Goal: Obtain resource: Obtain resource

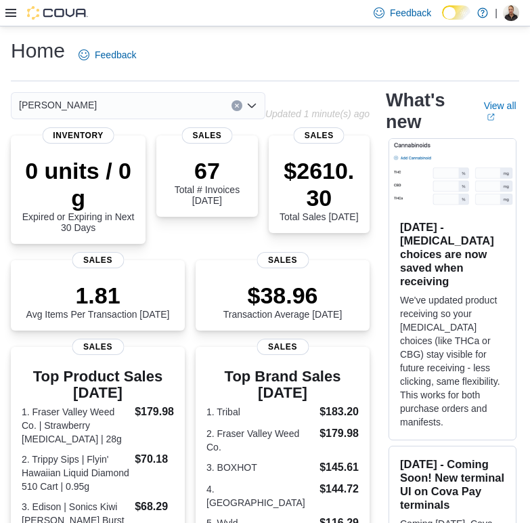
click at [9, 18] on icon at bounding box center [10, 12] width 11 height 11
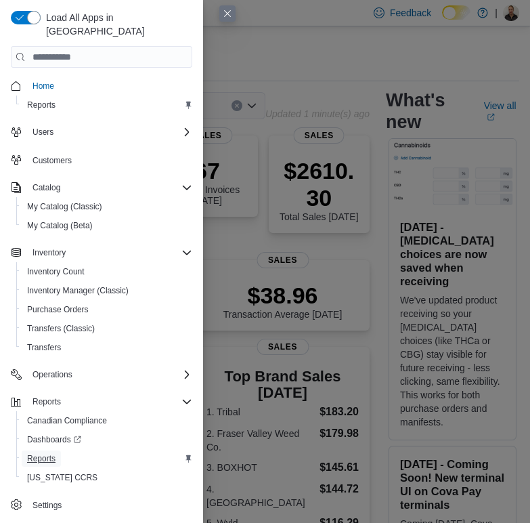
click at [48, 453] on span "Reports" at bounding box center [41, 458] width 28 height 11
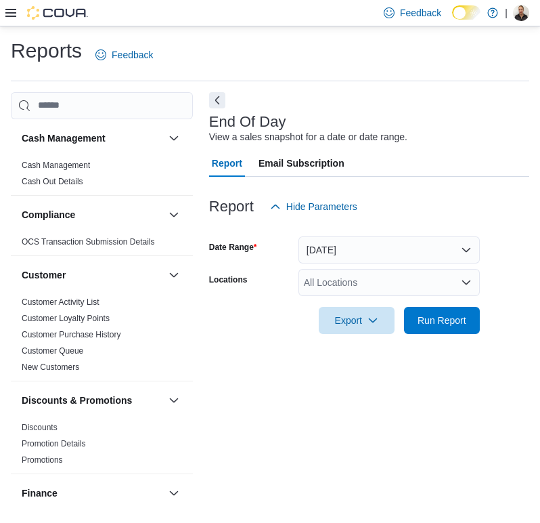
click at [343, 292] on div "All Locations" at bounding box center [389, 282] width 181 height 27
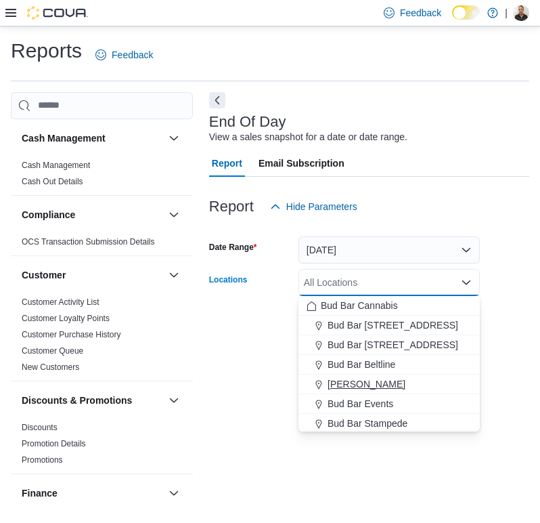
click at [389, 385] on span "Bud Bar Crowfoot" at bounding box center [367, 384] width 78 height 14
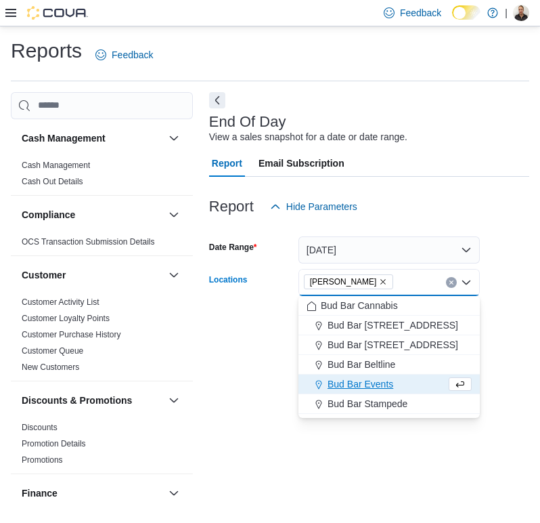
click at [254, 385] on div "End Of Day View a sales snapshot for a date or date range. Report Email Subscri…" at bounding box center [369, 301] width 320 height 419
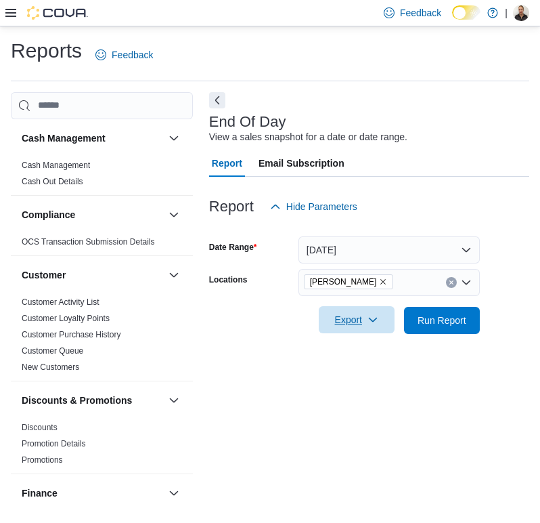
click at [366, 328] on span "Export" at bounding box center [357, 319] width 60 height 27
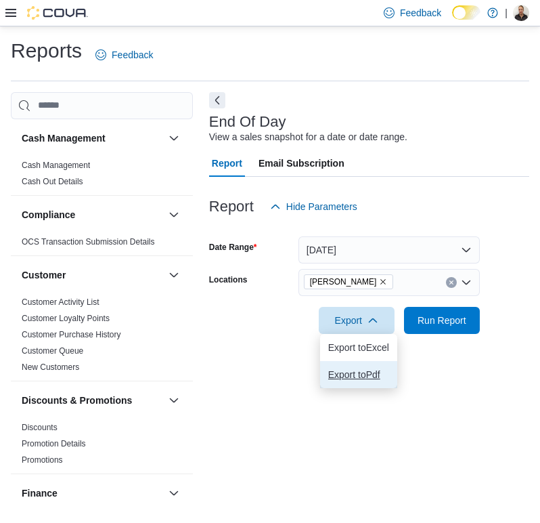
click at [366, 368] on button "Export to Pdf" at bounding box center [358, 374] width 77 height 27
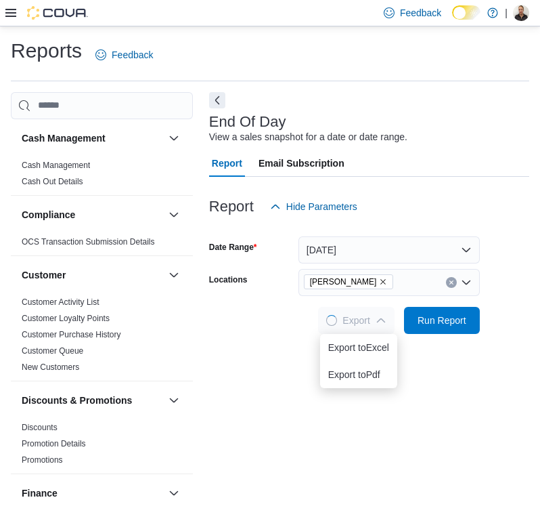
click at [256, 440] on div "End Of Day View a sales snapshot for a date or date range. Report Email Subscri…" at bounding box center [369, 301] width 320 height 419
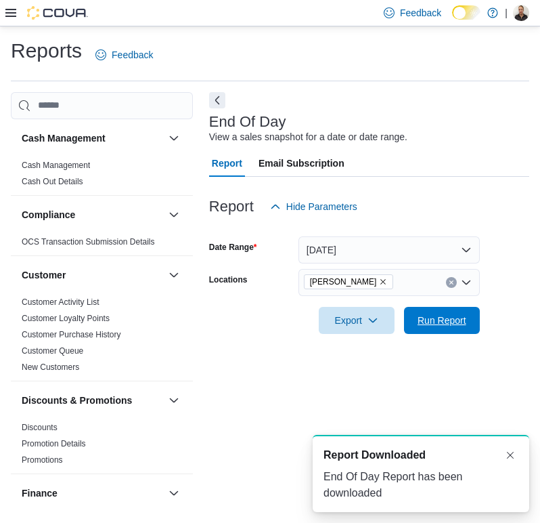
click at [449, 328] on span "Run Report" at bounding box center [442, 320] width 60 height 27
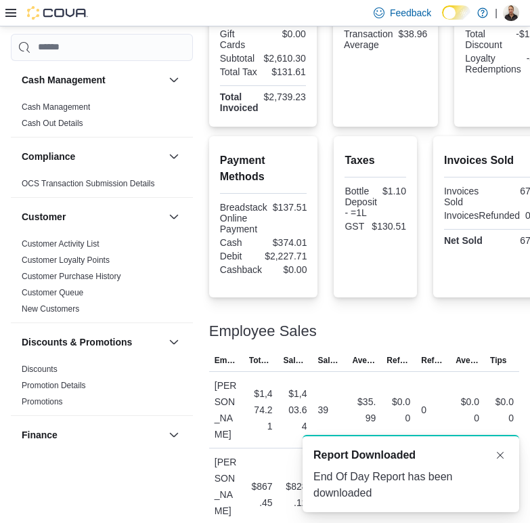
scroll to position [379, 0]
